Goal: Task Accomplishment & Management: Complete application form

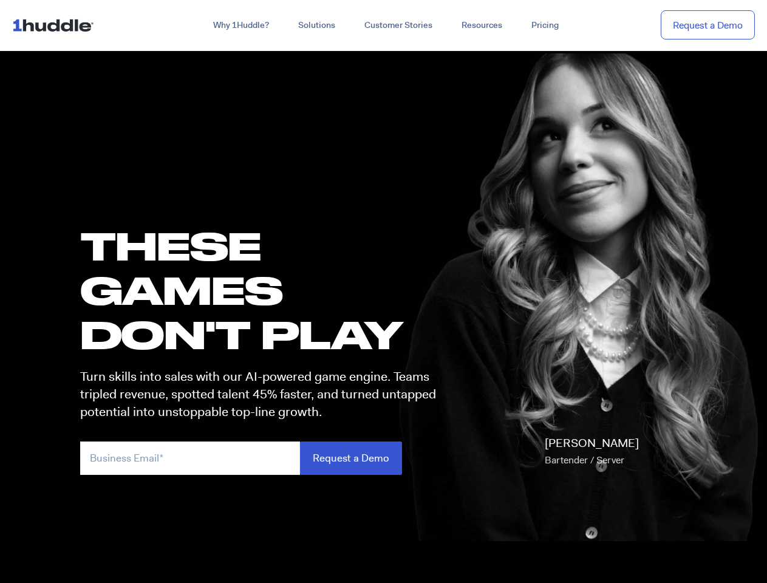
click at [383, 292] on h1 "these GAMES DON'T PLAY" at bounding box center [263, 290] width 367 height 134
click at [240, 26] on link "Why 1Huddle?" at bounding box center [241, 26] width 85 height 22
click at [316, 26] on link "Solutions" at bounding box center [317, 26] width 66 height 22
click at [481, 26] on link "Resources" at bounding box center [482, 26] width 70 height 22
click at [264, 458] on input "email" at bounding box center [190, 458] width 220 height 33
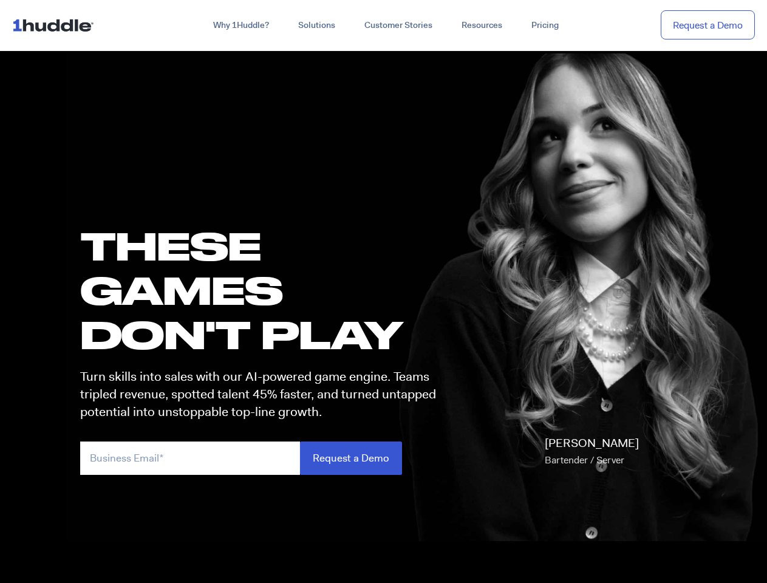
click at [350, 458] on input "Request a Demo" at bounding box center [351, 458] width 102 height 33
